Goal: Task Accomplishment & Management: Manage account settings

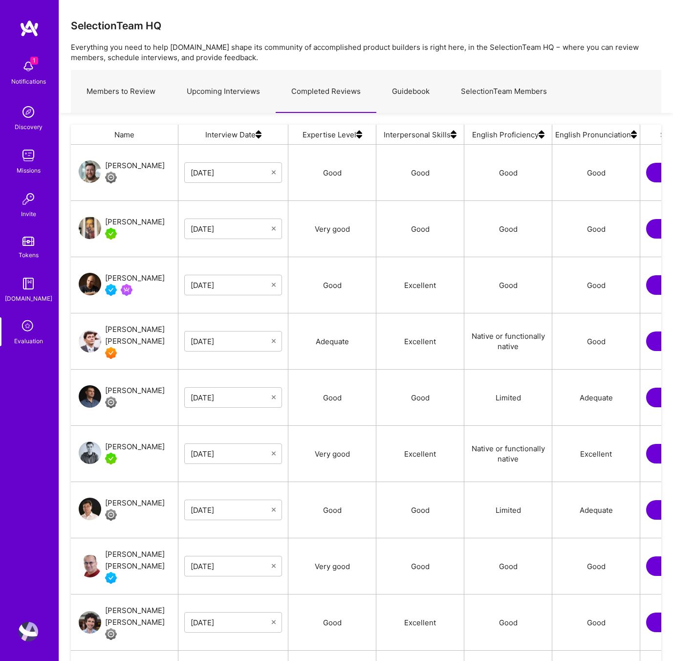
scroll to position [558, 591]
click at [234, 89] on link "Upcoming Interviews" at bounding box center [223, 91] width 105 height 43
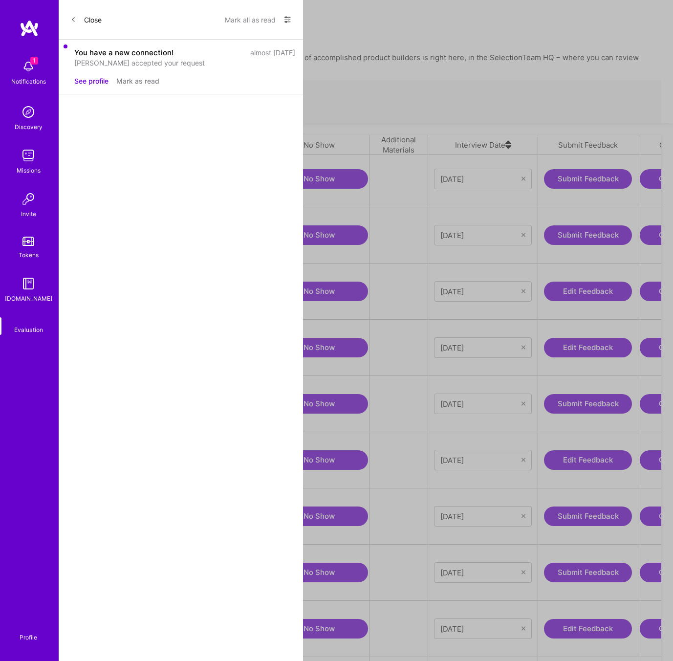
scroll to position [0, 107]
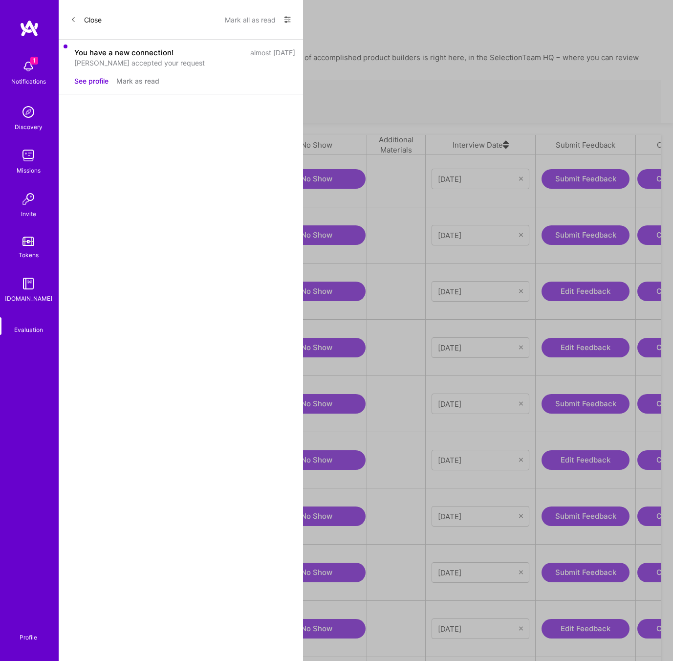
click at [94, 401] on icon "grid" at bounding box center [95, 404] width 7 height 7
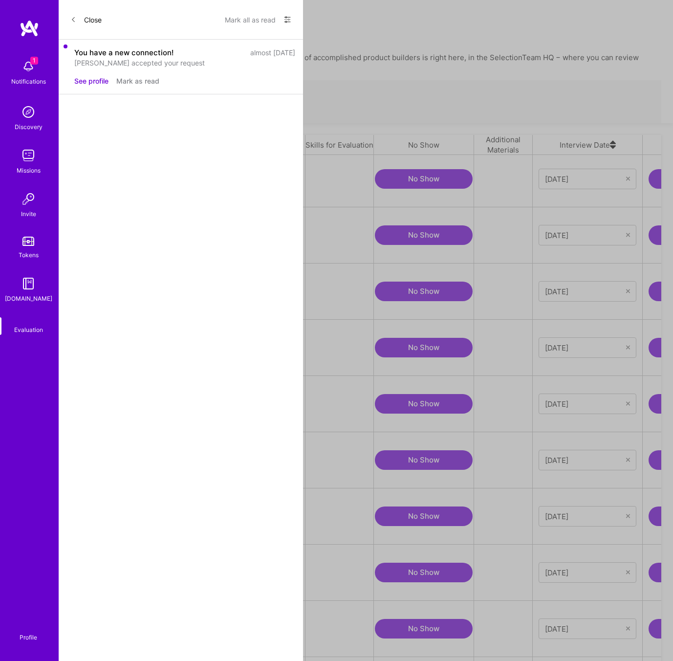
click at [414, 394] on button "No Show" at bounding box center [424, 404] width 98 height 20
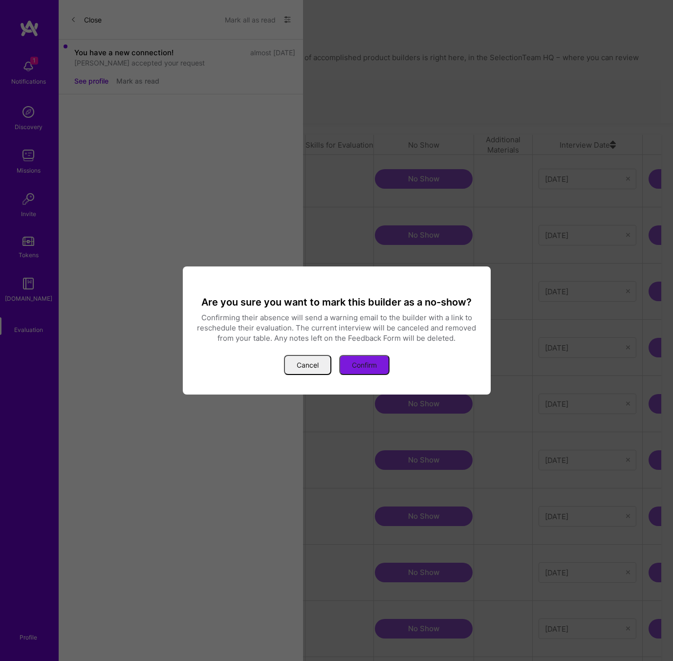
click at [356, 363] on button "Confirm" at bounding box center [364, 365] width 50 height 20
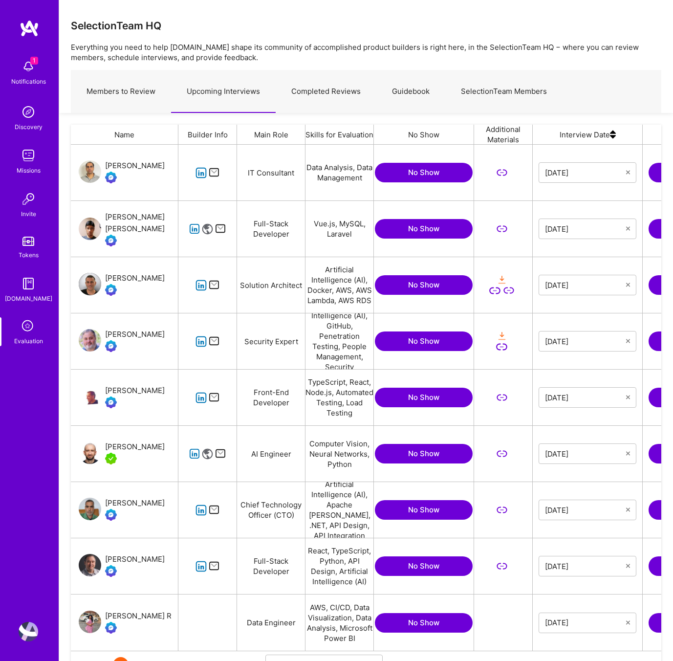
scroll to position [51, 0]
